Goal: Information Seeking & Learning: Learn about a topic

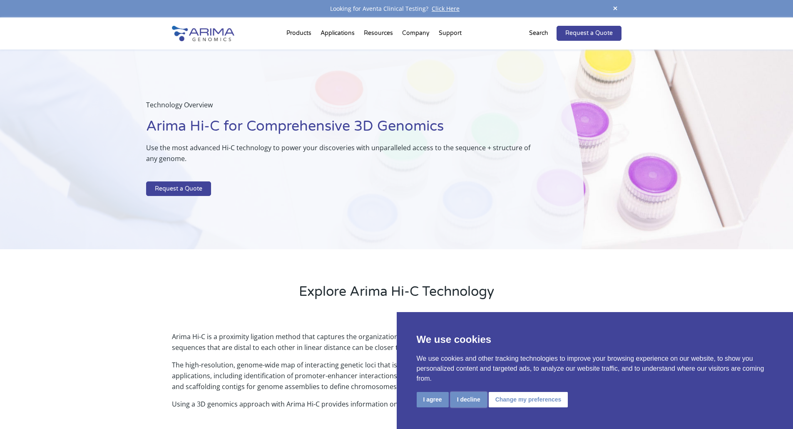
click at [459, 398] on button "I decline" at bounding box center [468, 399] width 37 height 15
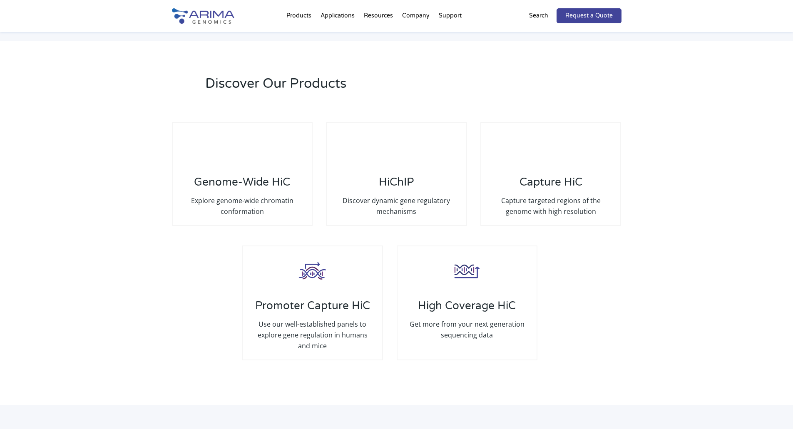
scroll to position [1531, 0]
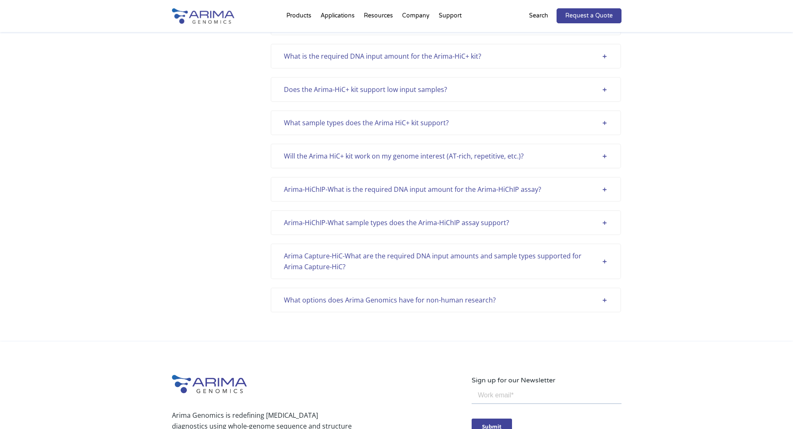
scroll to position [2164, 0]
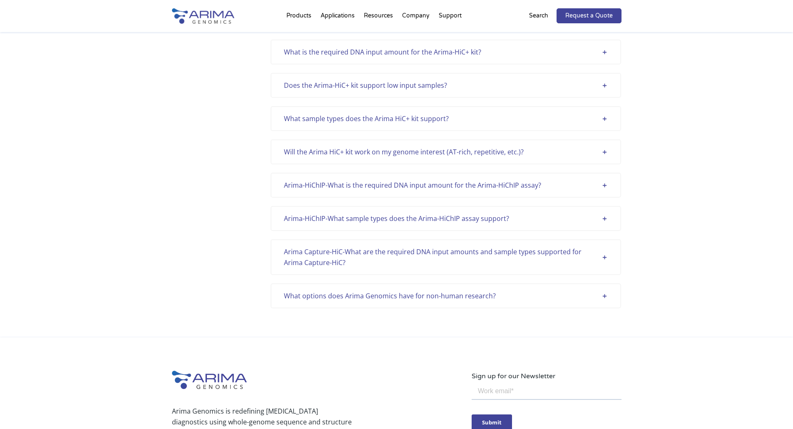
click at [605, 295] on div "What options does Arima Genomics have for non-human research?" at bounding box center [446, 295] width 324 height 11
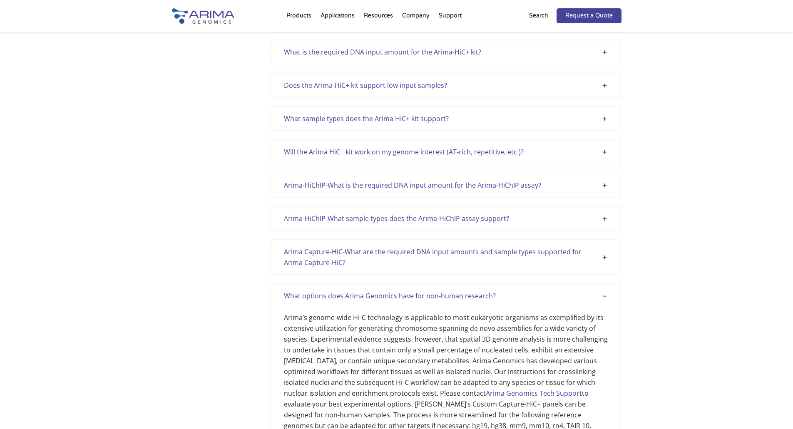
click at [607, 295] on div "What options does Arima Genomics have for non-human research?" at bounding box center [446, 295] width 324 height 11
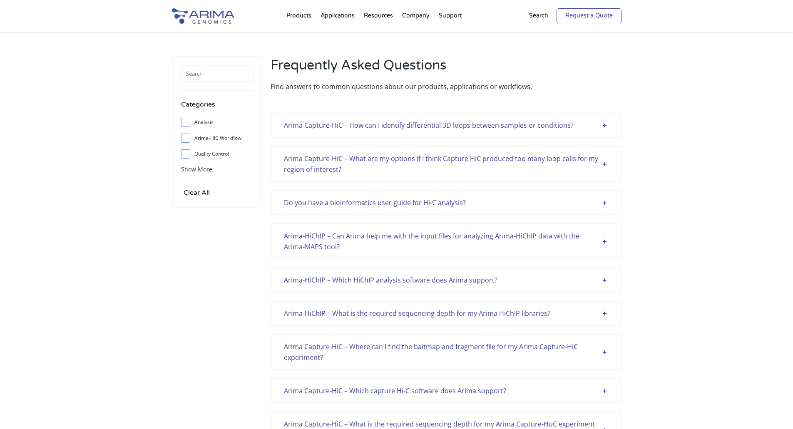
scroll to position [757, 0]
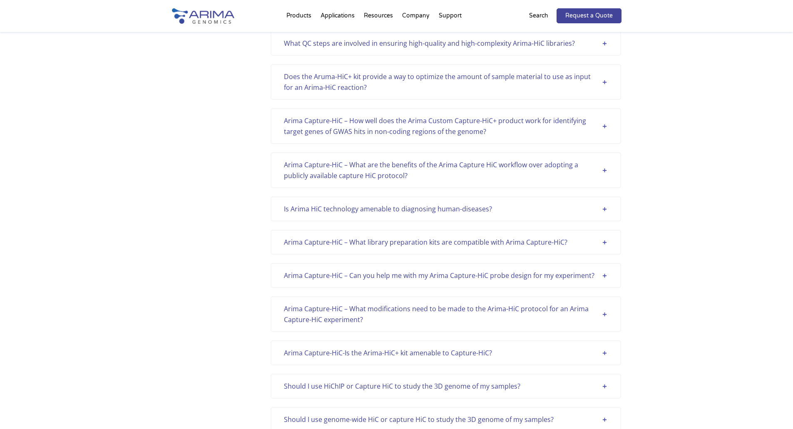
click at [605, 316] on div "Arima Capture-HiC – What modifications need to be made to the Arima-HiC protoco…" at bounding box center [446, 314] width 324 height 22
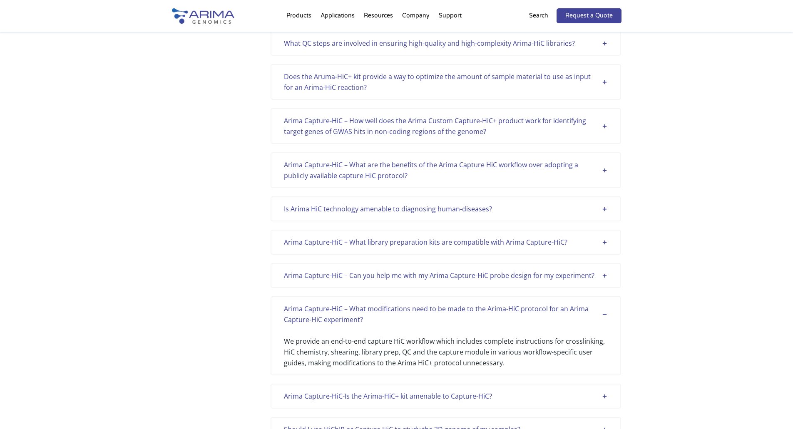
click at [605, 316] on div "Arima Capture-HiC – What modifications need to be made to the Arima-HiC protoco…" at bounding box center [446, 314] width 324 height 22
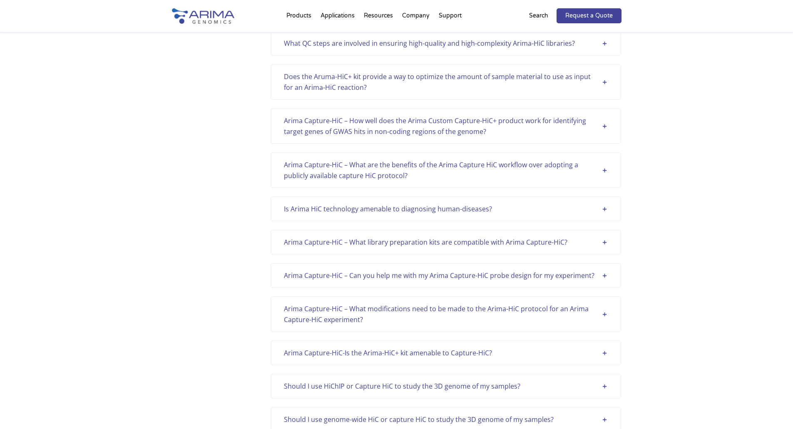
click at [607, 386] on div "Should I use HiChIP or Capture HiC to study the 3D genome of my samples?" at bounding box center [446, 386] width 324 height 11
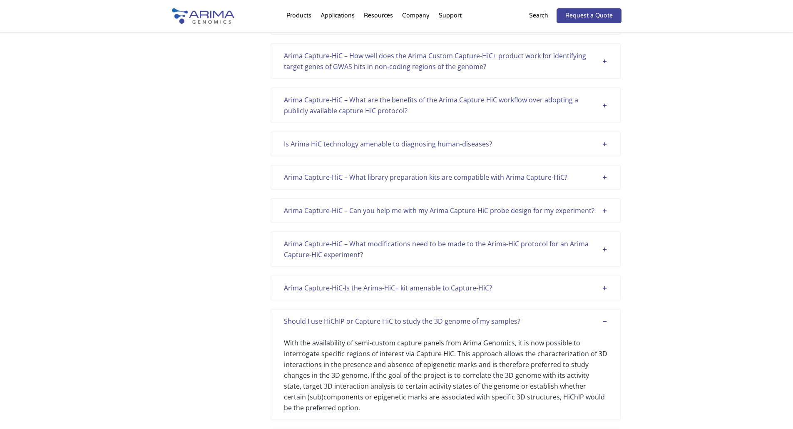
scroll to position [823, 0]
click at [604, 283] on div "Arima Capture-HiC-Is the Arima-HiC+ kit amenable to Capture-HiC?" at bounding box center [446, 286] width 324 height 11
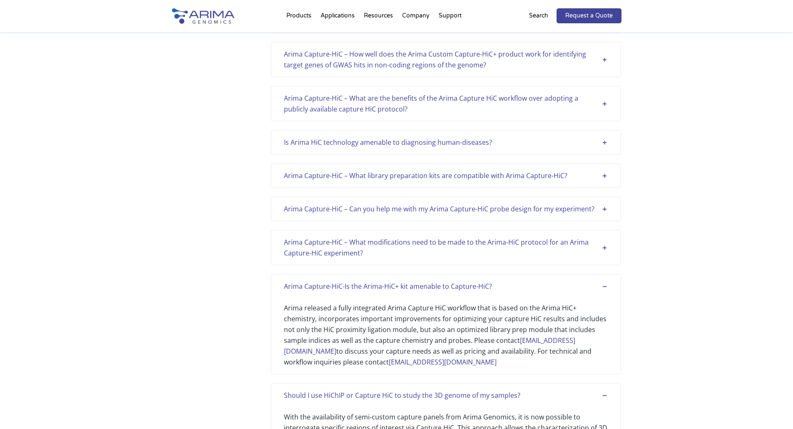
click at [607, 249] on div "Arima Capture-HiC – What modifications need to be made to the Arima-HiC protoco…" at bounding box center [446, 248] width 324 height 22
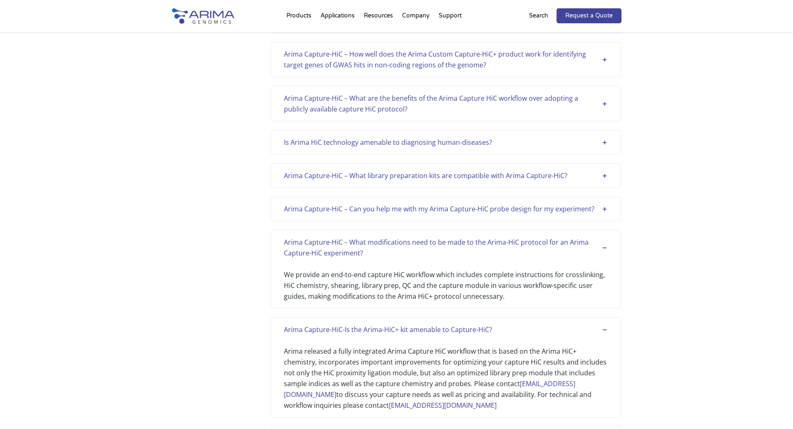
click at [604, 216] on div "Arima Capture-HiC – Can you help me with my Arima Capture-HiC probe design for …" at bounding box center [445, 208] width 350 height 25
click at [604, 213] on div "Arima Capture-HiC – Can you help me with my Arima Capture-HiC probe design for …" at bounding box center [446, 208] width 324 height 11
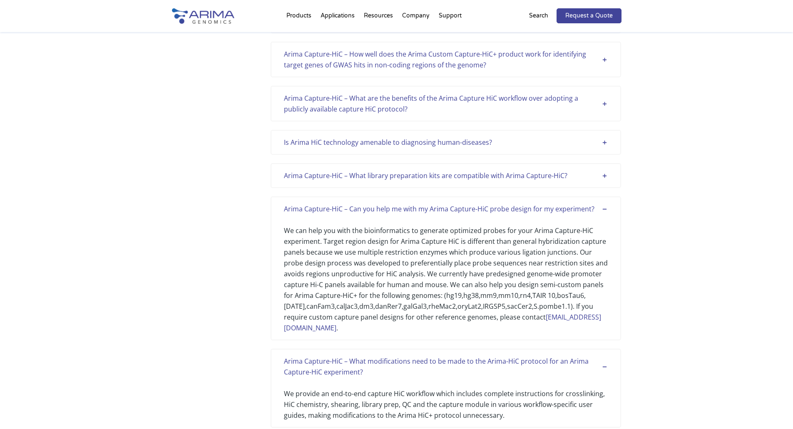
click at [607, 174] on div "Arima Capture-HiC – What library preparation kits are compatible with Arima Cap…" at bounding box center [446, 175] width 324 height 11
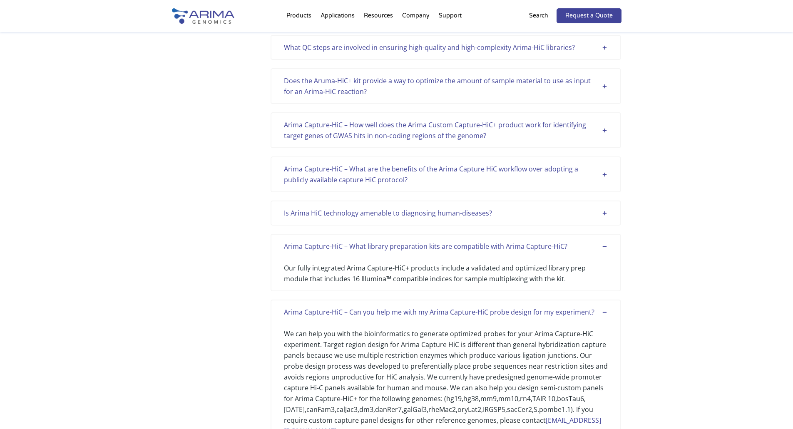
scroll to position [724, 0]
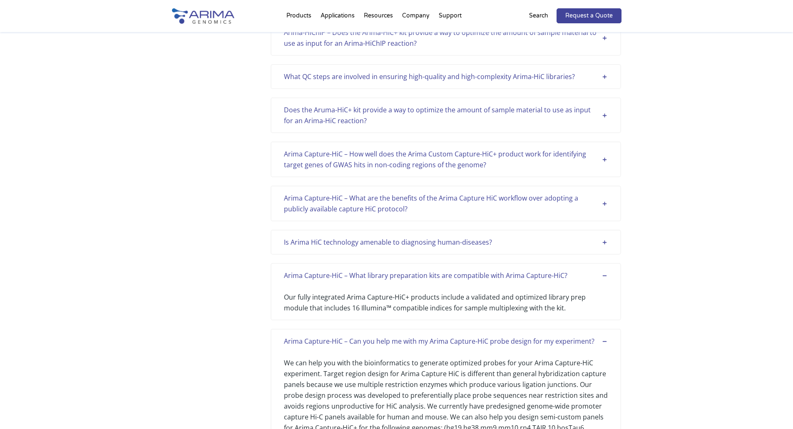
click at [605, 243] on div "Is Arima HiC technology amenable to diagnosing human-diseases?" at bounding box center [446, 242] width 324 height 11
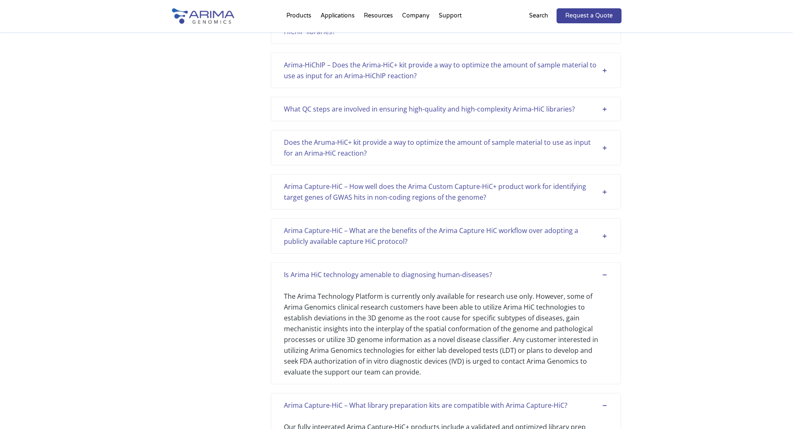
scroll to position [690, 0]
